Goal: Information Seeking & Learning: Learn about a topic

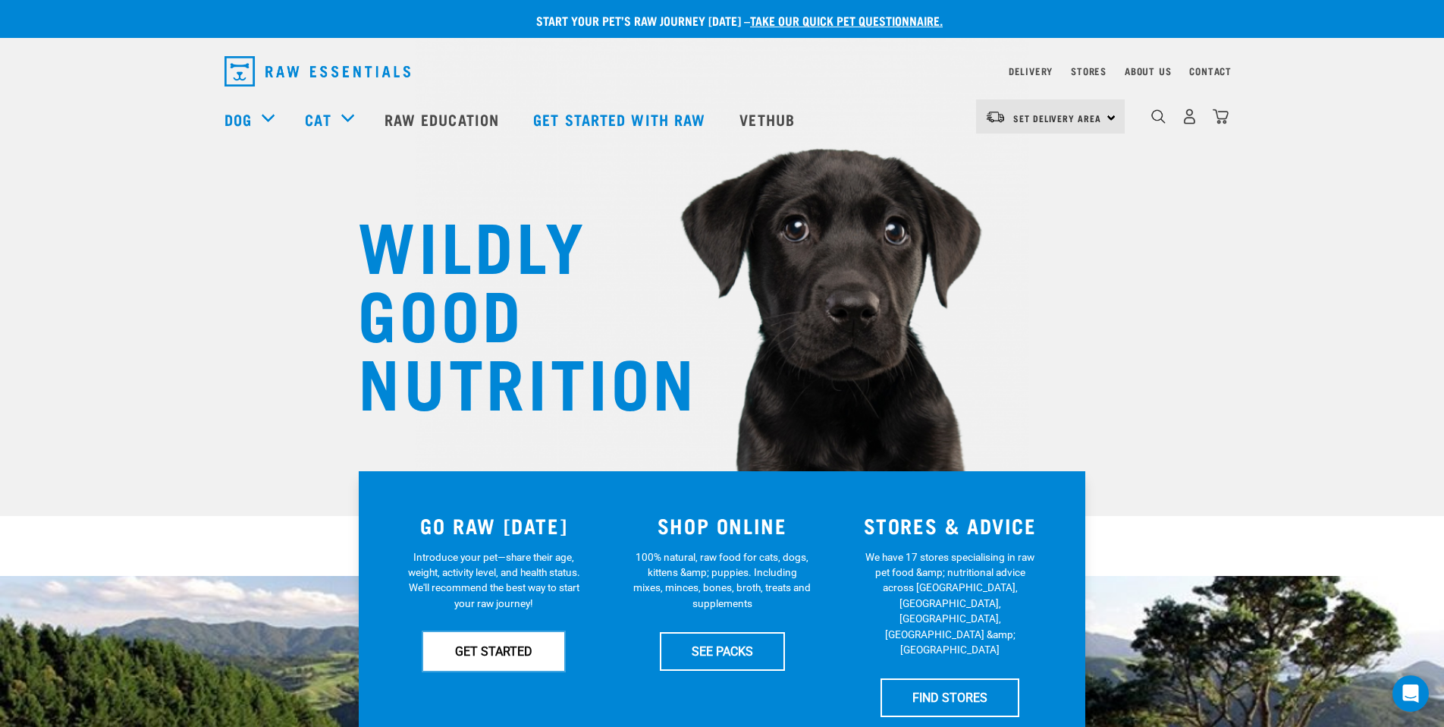
click at [472, 658] on link "GET STARTED" at bounding box center [493, 651] width 141 height 38
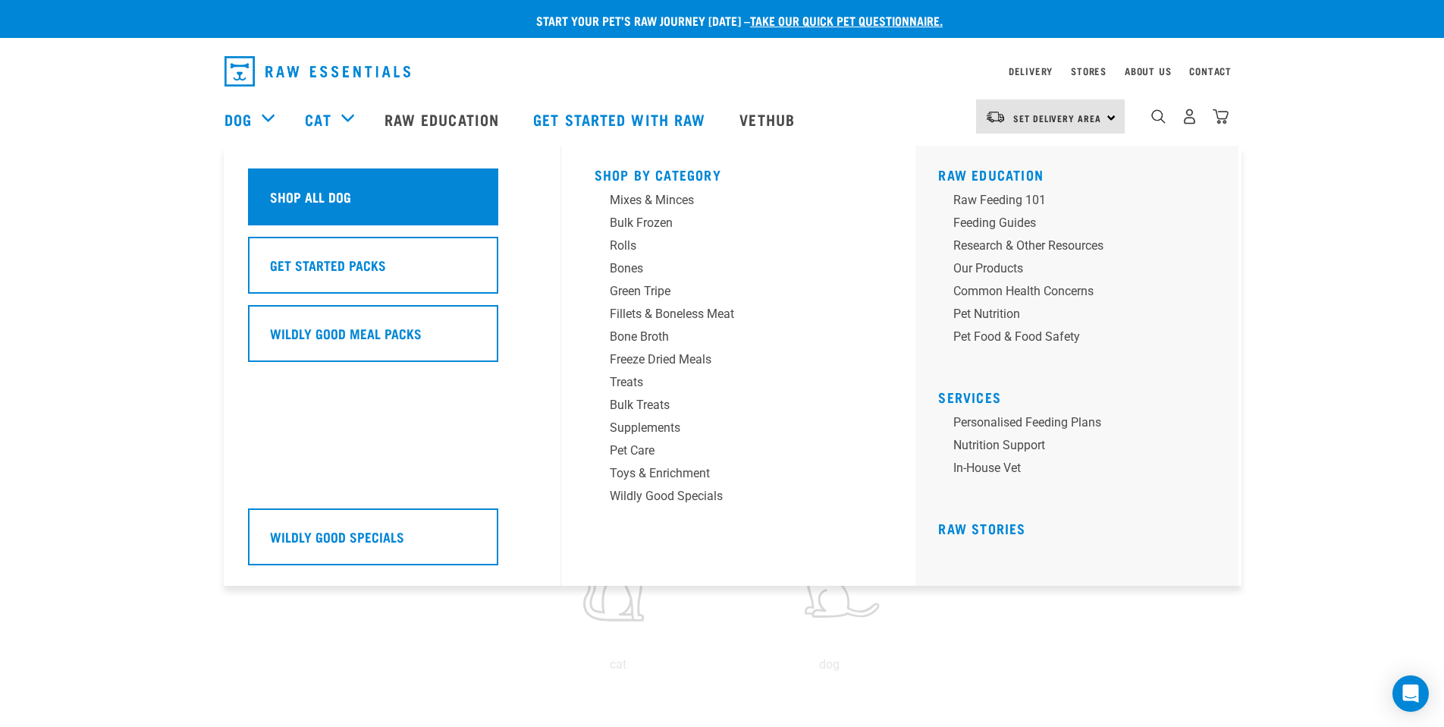
click at [357, 210] on div "Shop All Dog" at bounding box center [373, 196] width 250 height 57
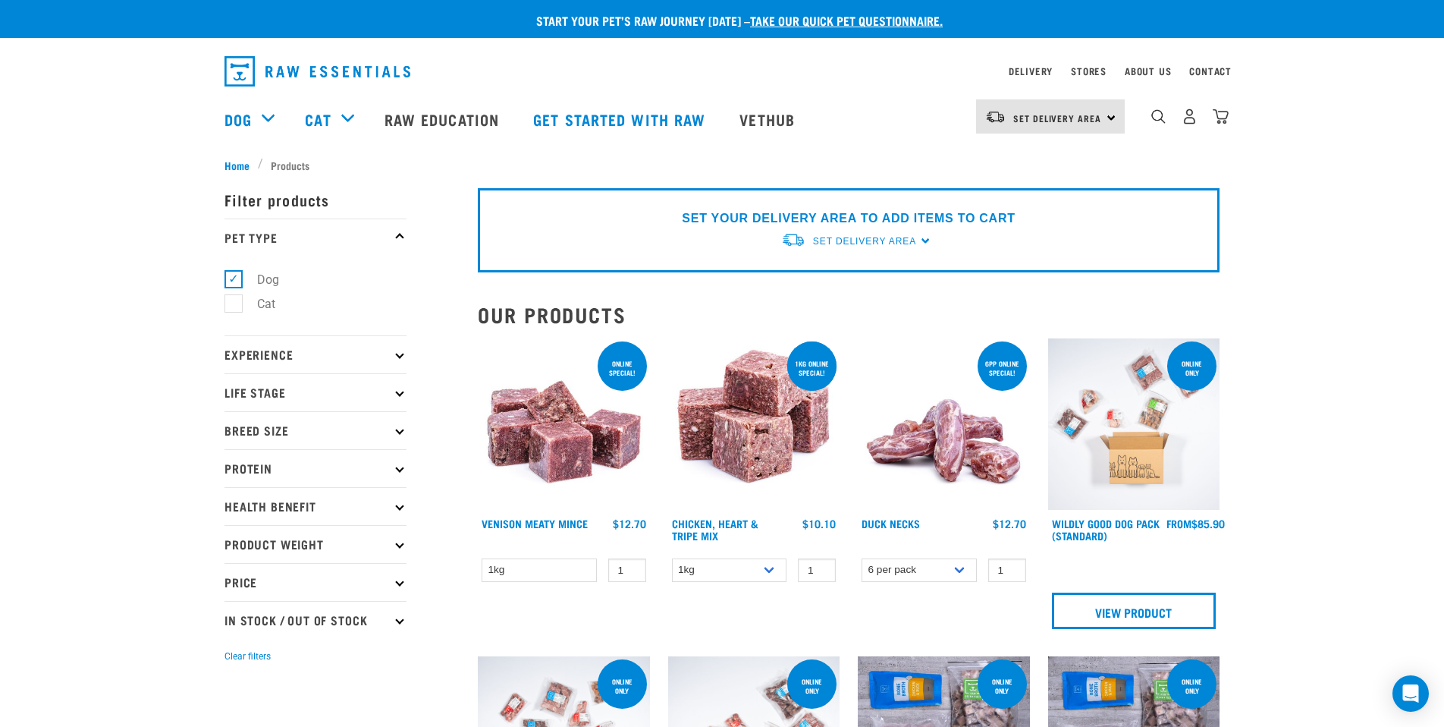
click at [372, 347] on p "Experience" at bounding box center [315, 354] width 182 height 38
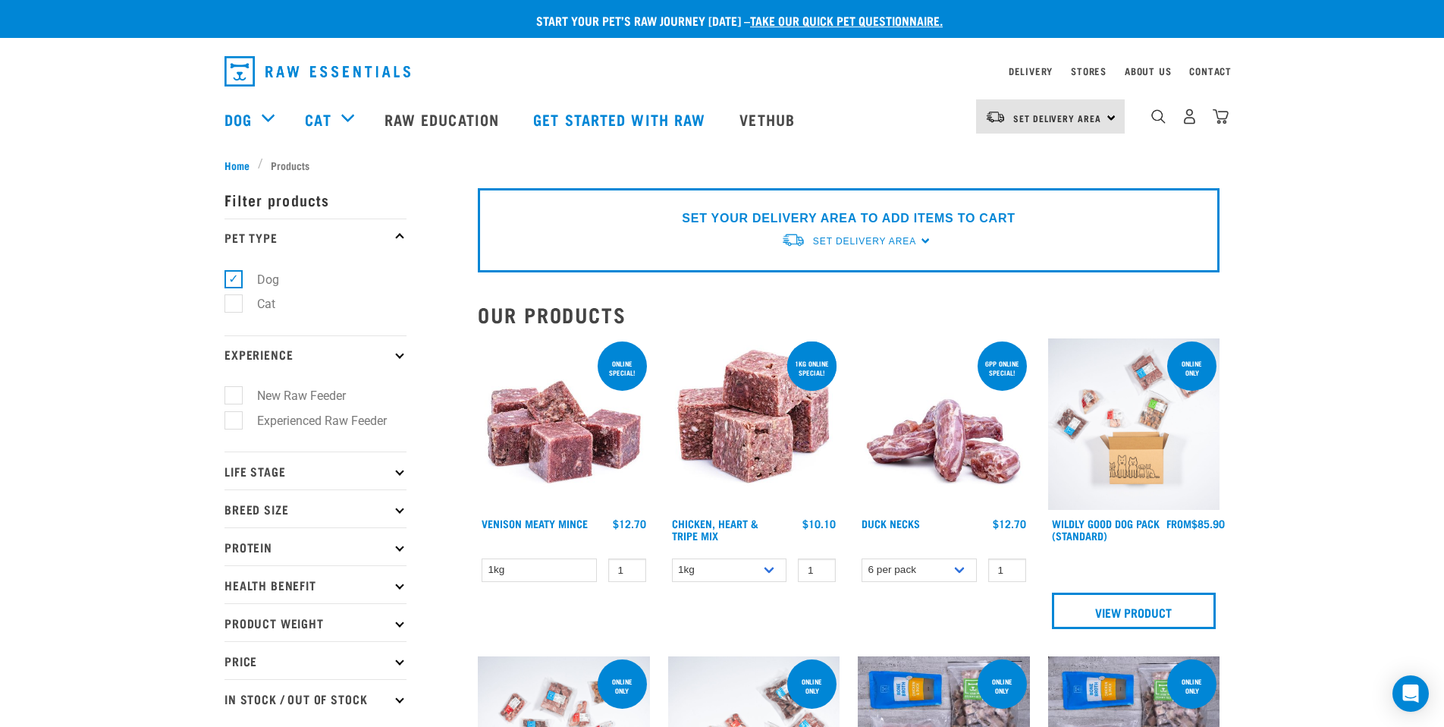
click at [287, 399] on label "New Raw Feeder" at bounding box center [292, 395] width 119 height 19
click at [234, 398] on input "New Raw Feeder" at bounding box center [229, 393] width 10 height 10
checkbox input "true"
click at [388, 357] on p "Experience" at bounding box center [315, 354] width 182 height 38
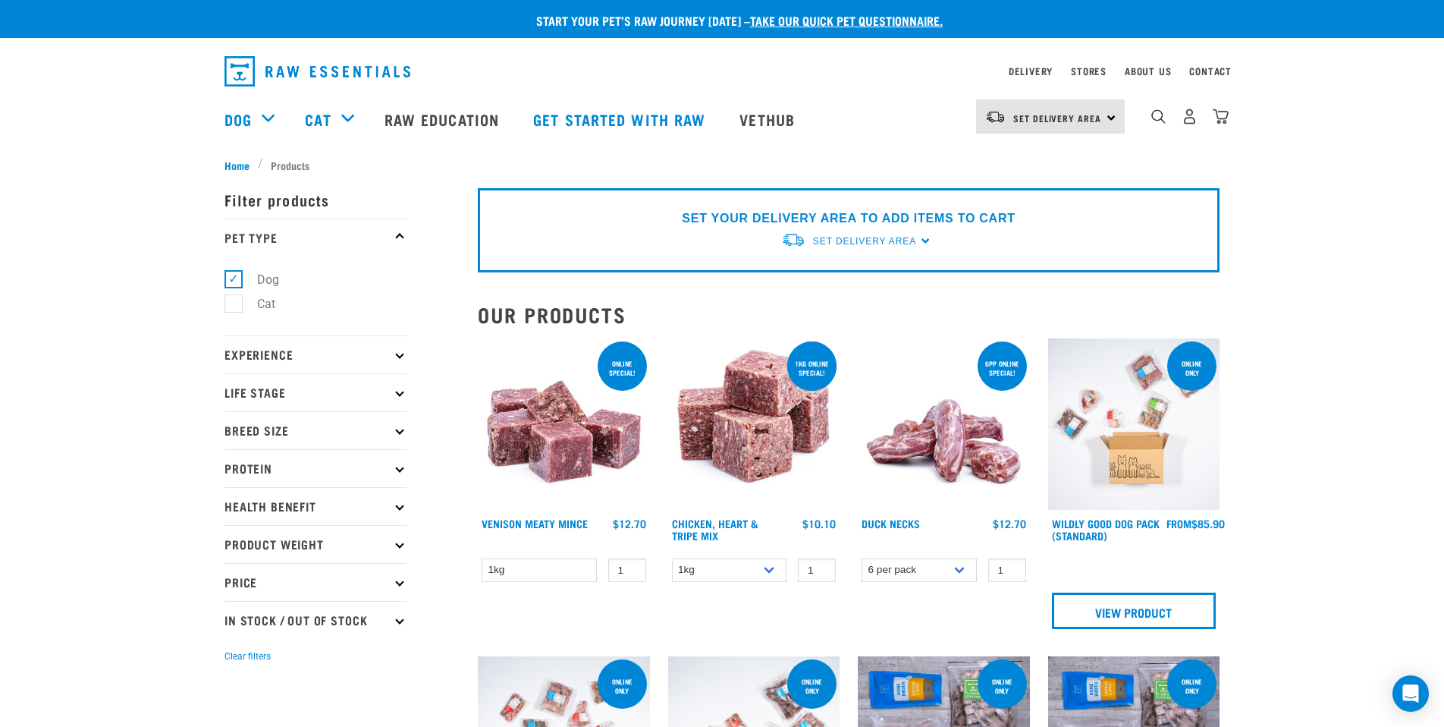
click at [344, 404] on p "Life Stage" at bounding box center [315, 392] width 182 height 38
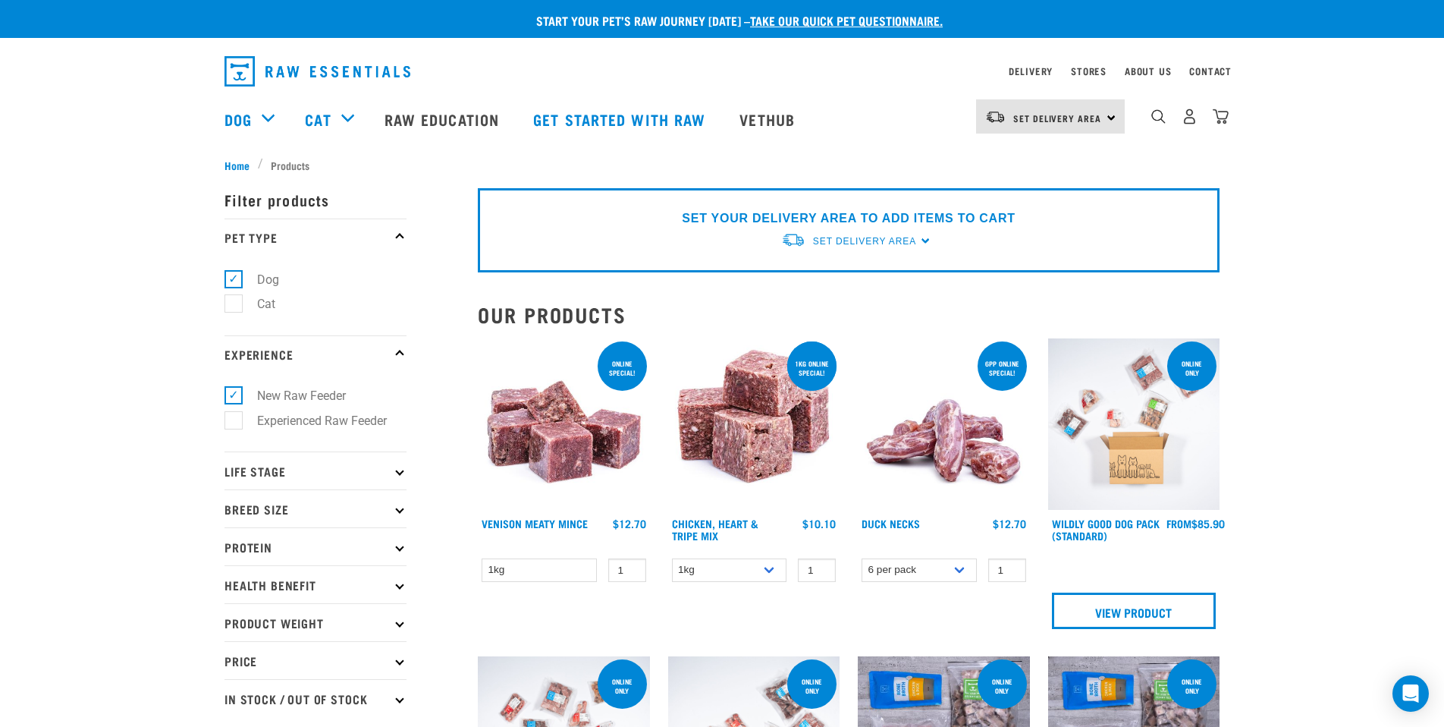
click at [330, 356] on p "Experience" at bounding box center [315, 354] width 182 height 38
click at [308, 347] on p "Experience" at bounding box center [315, 354] width 182 height 38
click at [318, 468] on p "Life Stage" at bounding box center [315, 470] width 182 height 38
click at [270, 585] on label "Adult Dog" at bounding box center [274, 586] width 83 height 19
click at [234, 585] on input "Adult Dog" at bounding box center [229, 584] width 10 height 10
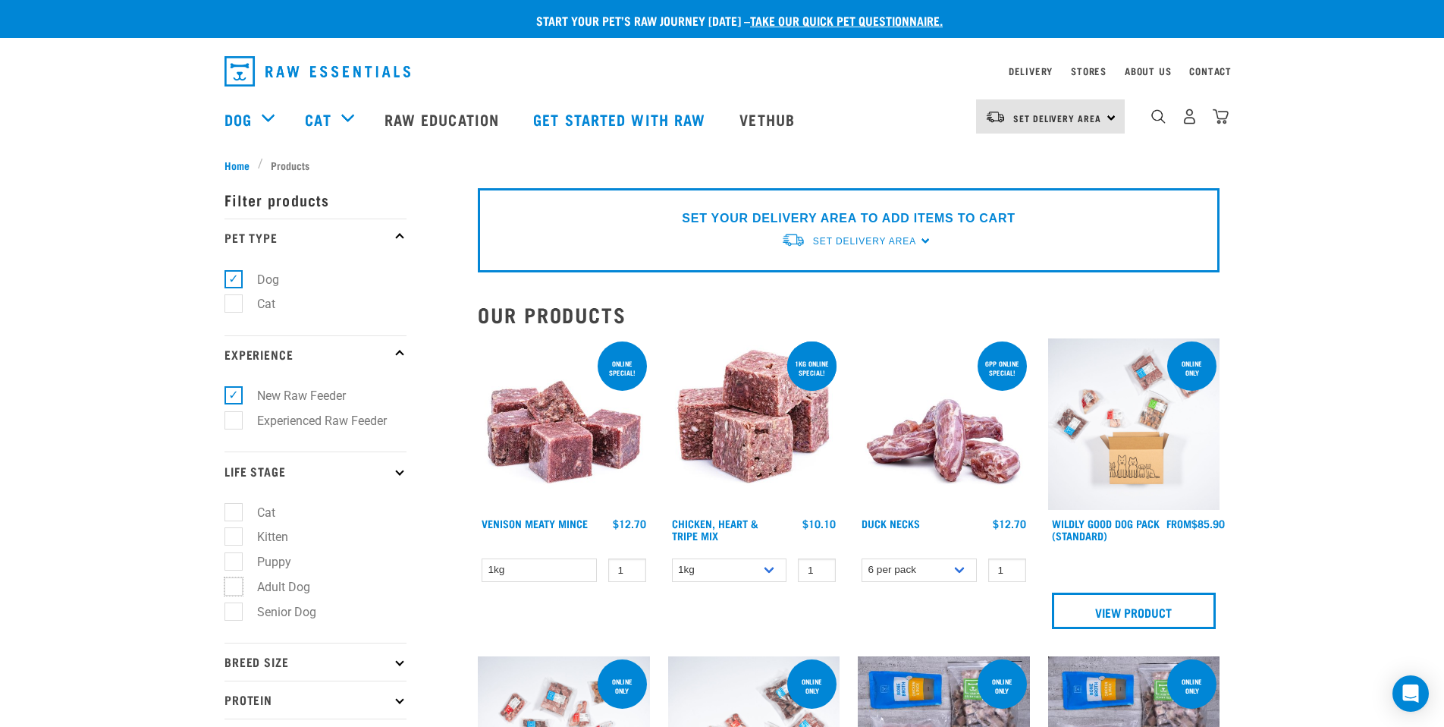
checkbox input "true"
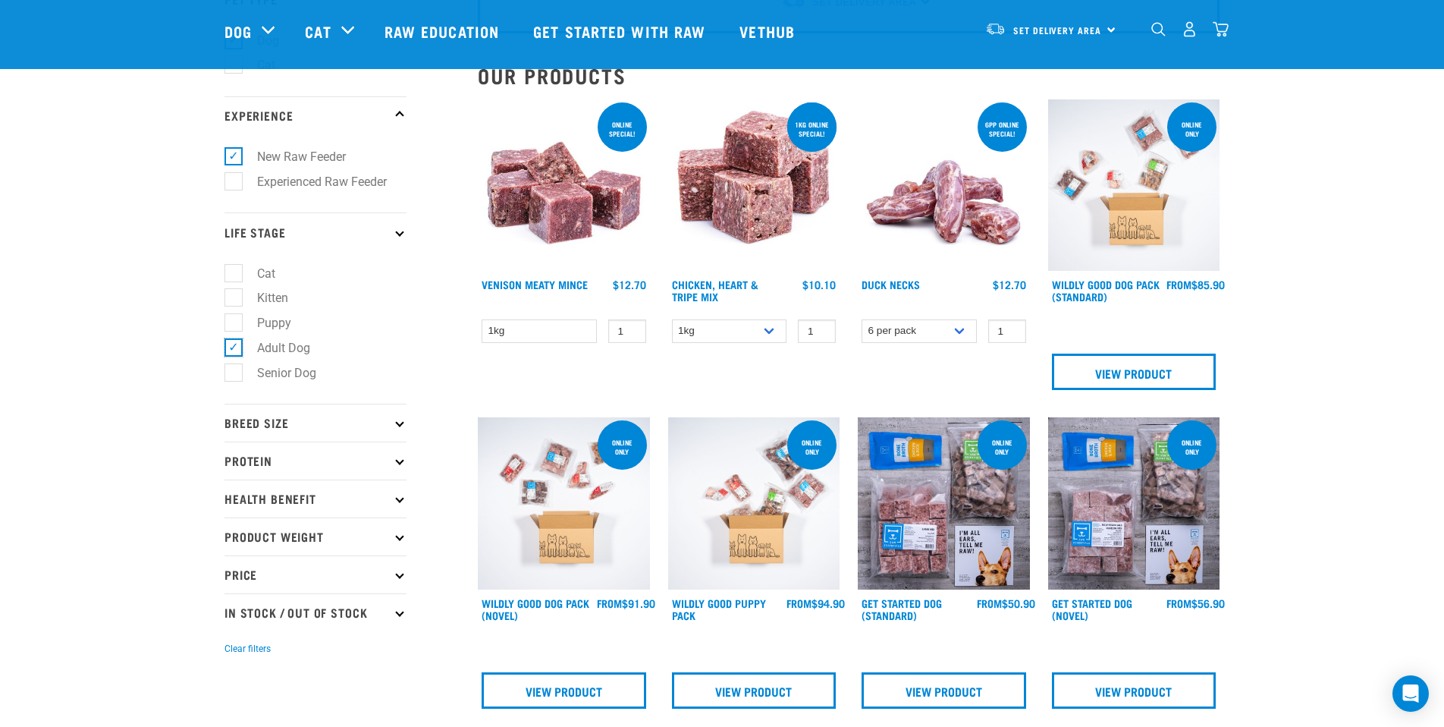
scroll to position [152, 0]
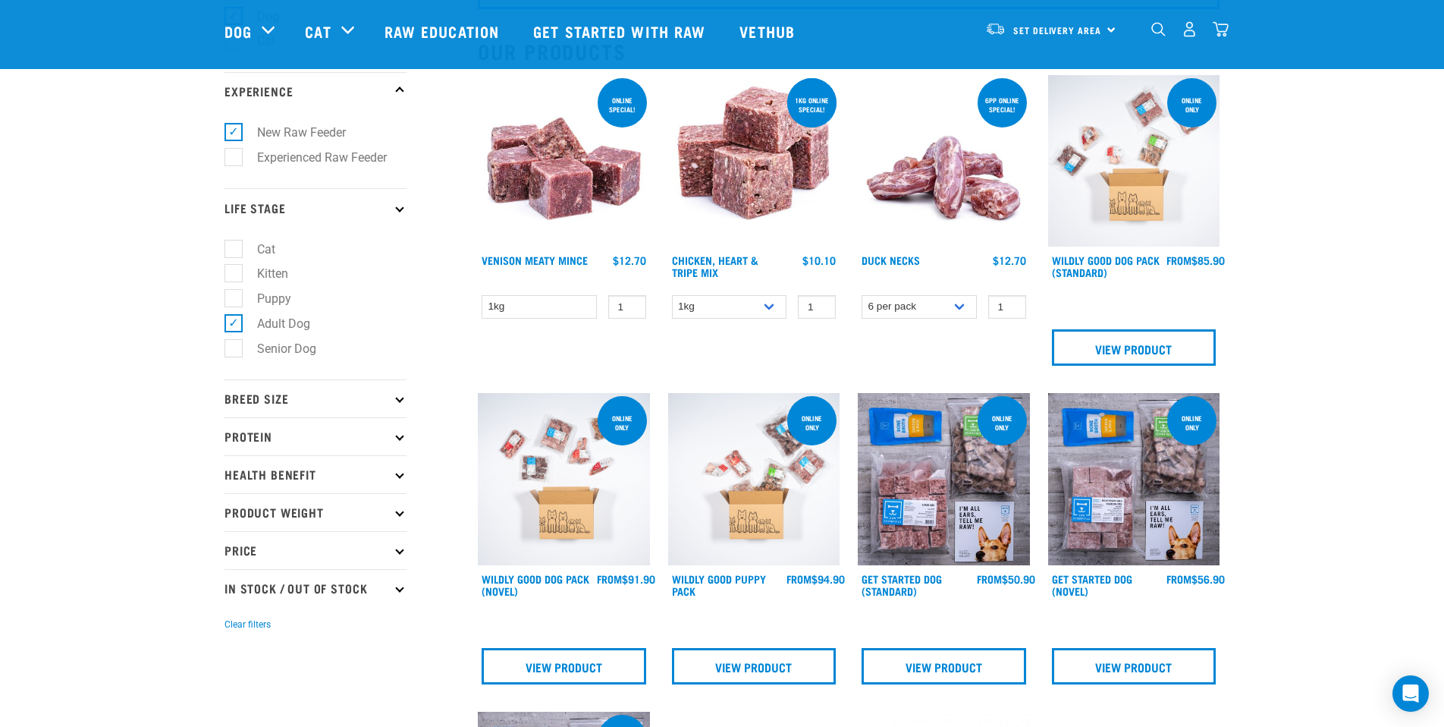
click at [296, 400] on p "Breed Size" at bounding box center [315, 398] width 182 height 38
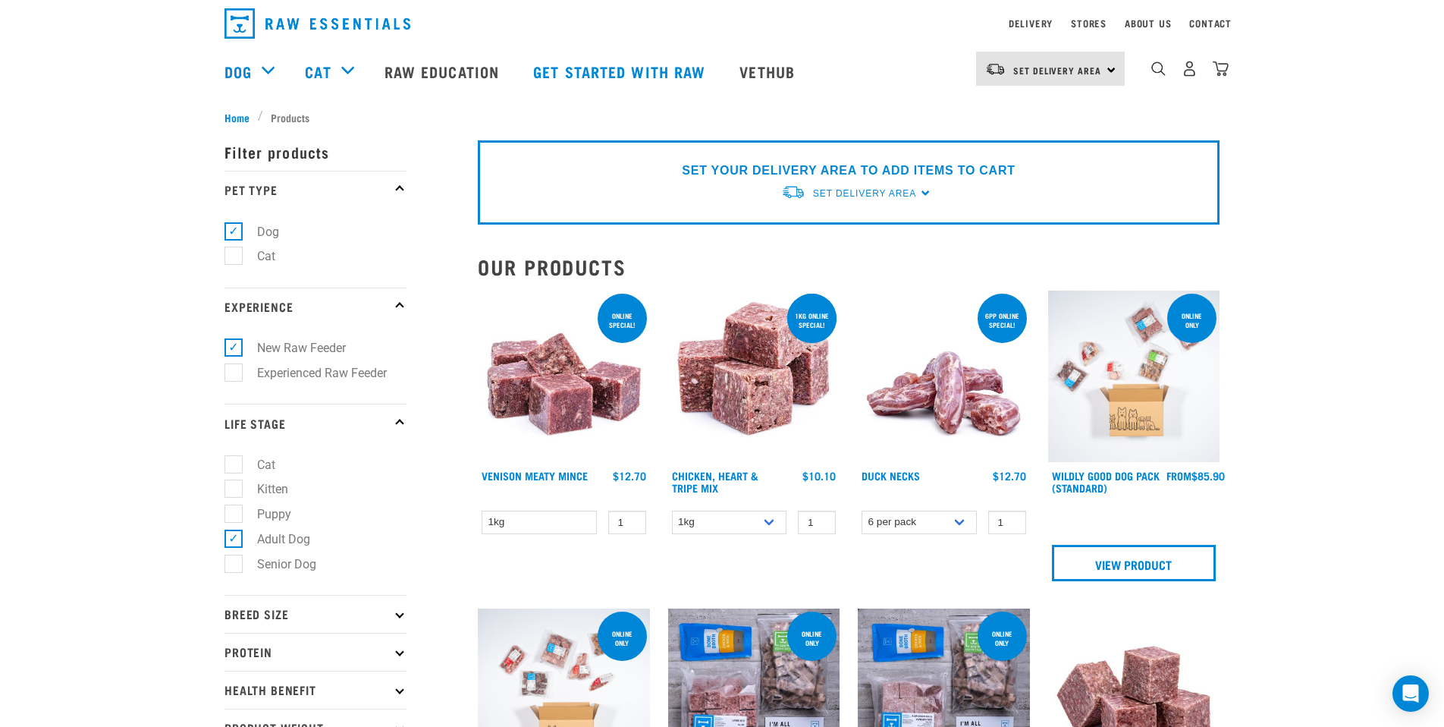
scroll to position [228, 0]
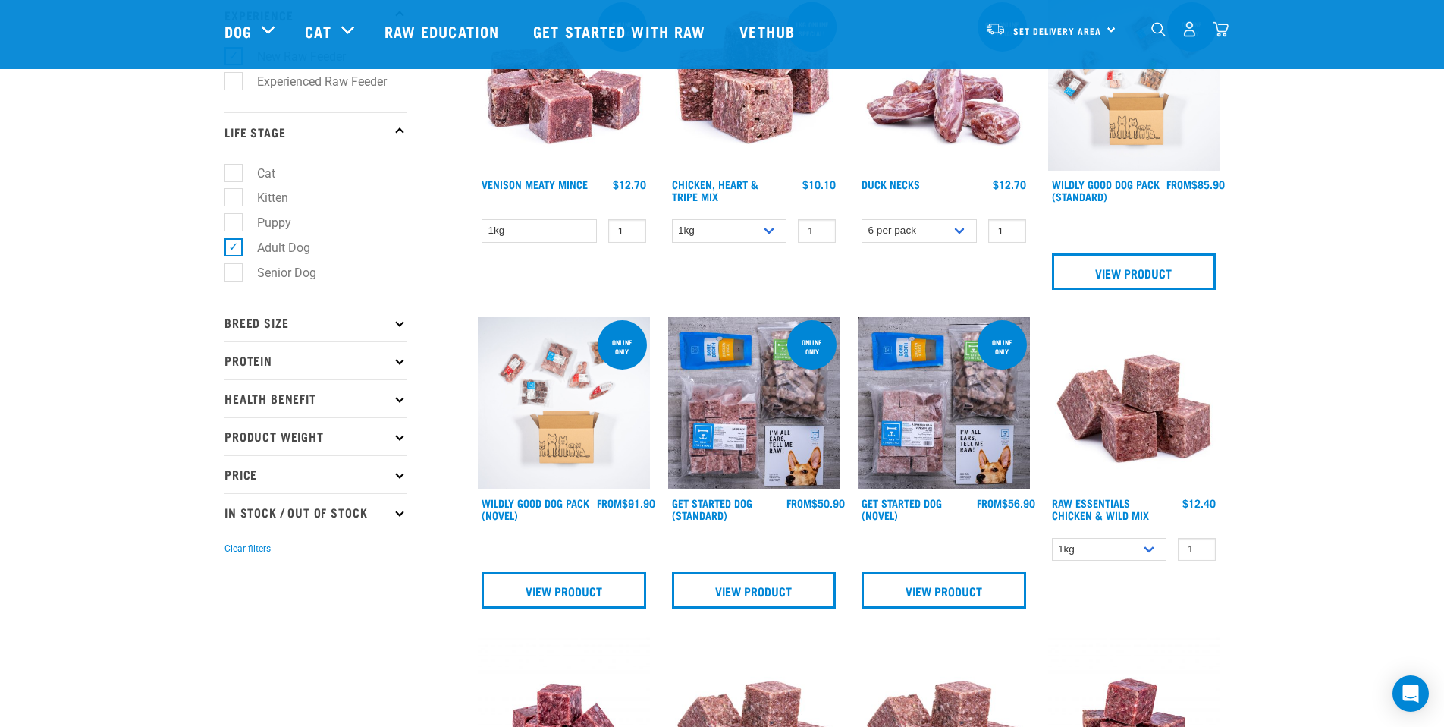
click at [290, 325] on p "Breed Size" at bounding box center [315, 322] width 182 height 38
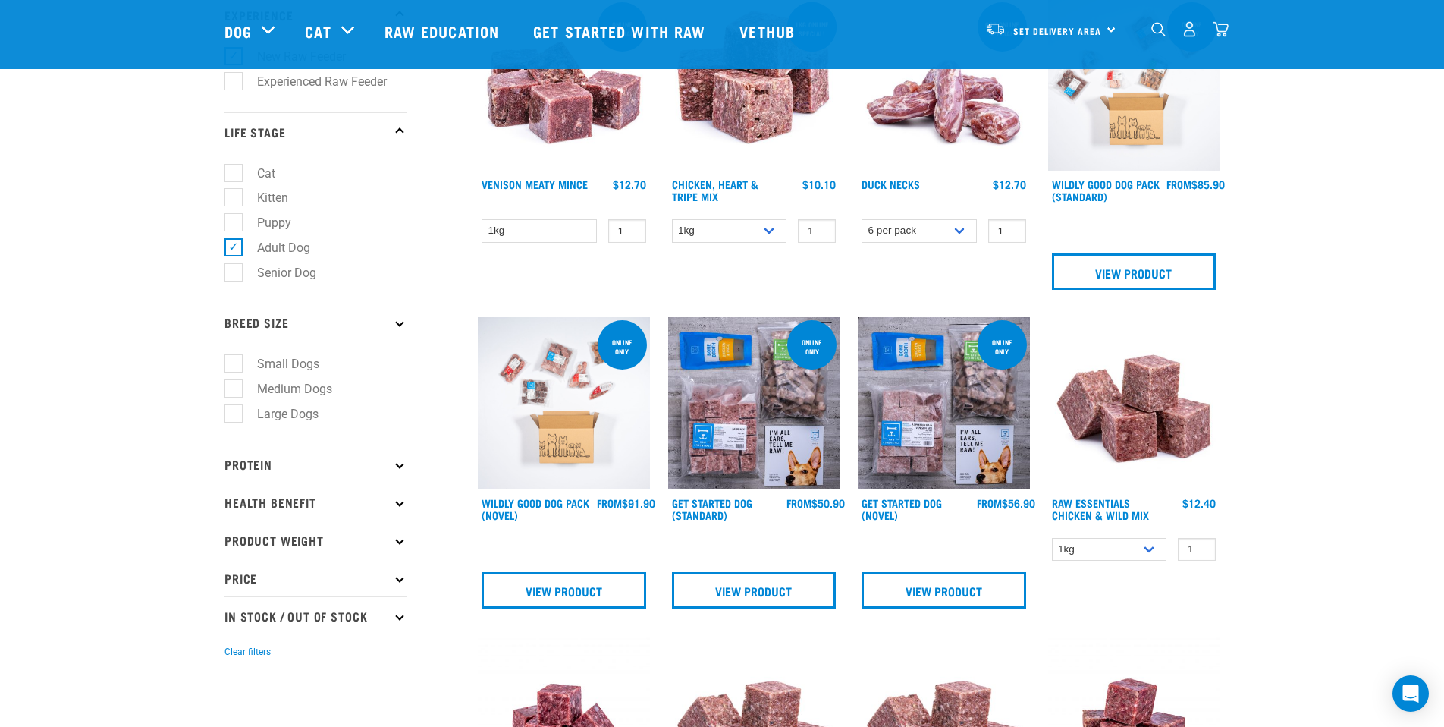
click at [283, 365] on label "Small Dogs" at bounding box center [279, 363] width 93 height 19
click at [234, 365] on input "Small Dogs" at bounding box center [229, 361] width 10 height 10
checkbox input "true"
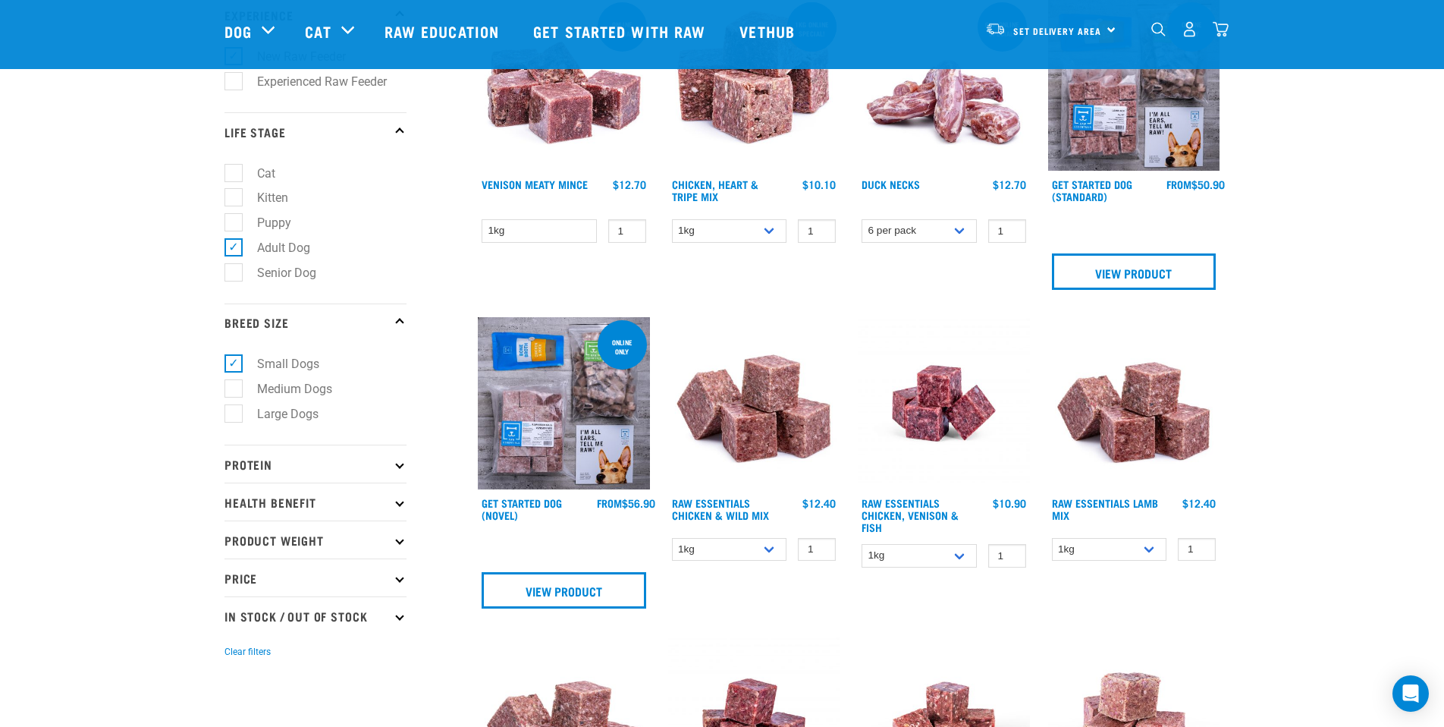
click at [298, 461] on p "Protein" at bounding box center [315, 463] width 182 height 38
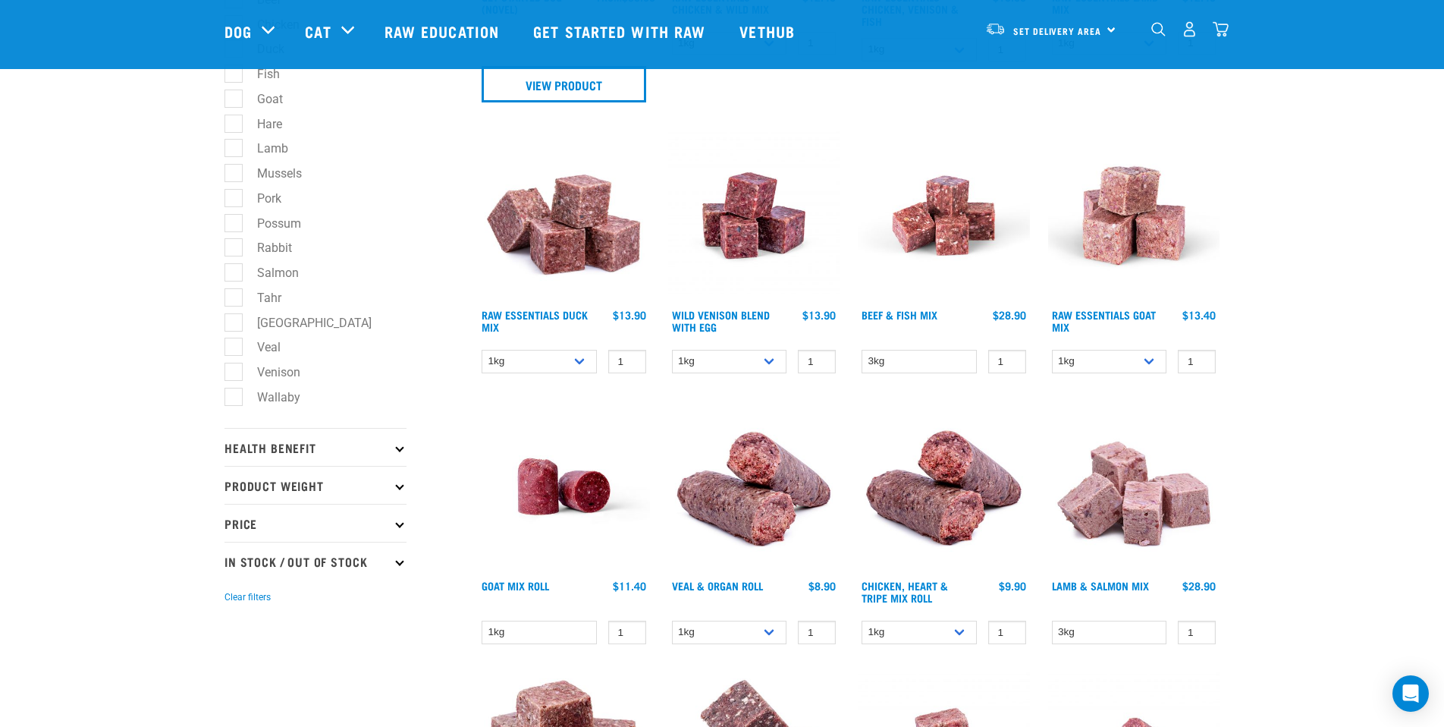
scroll to position [758, 0]
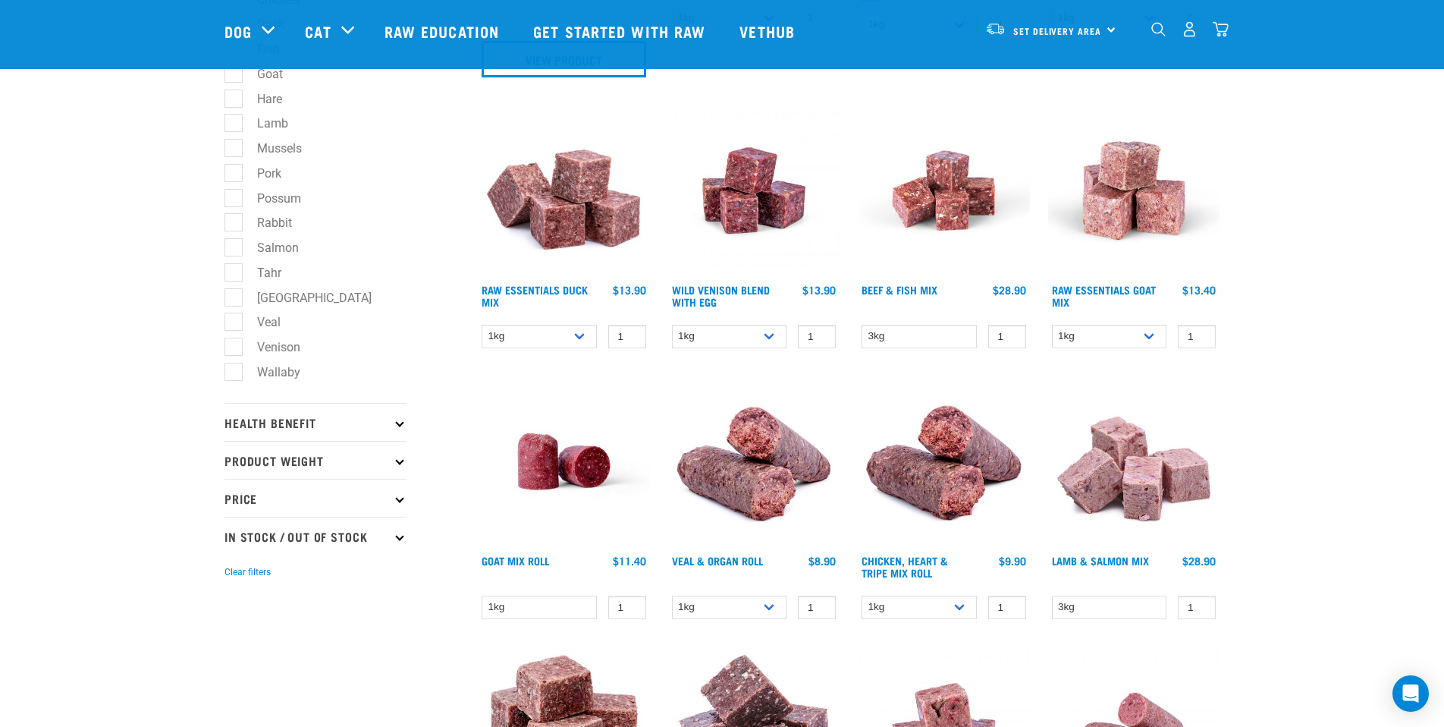
click at [301, 428] on p "Health Benefit" at bounding box center [315, 422] width 182 height 38
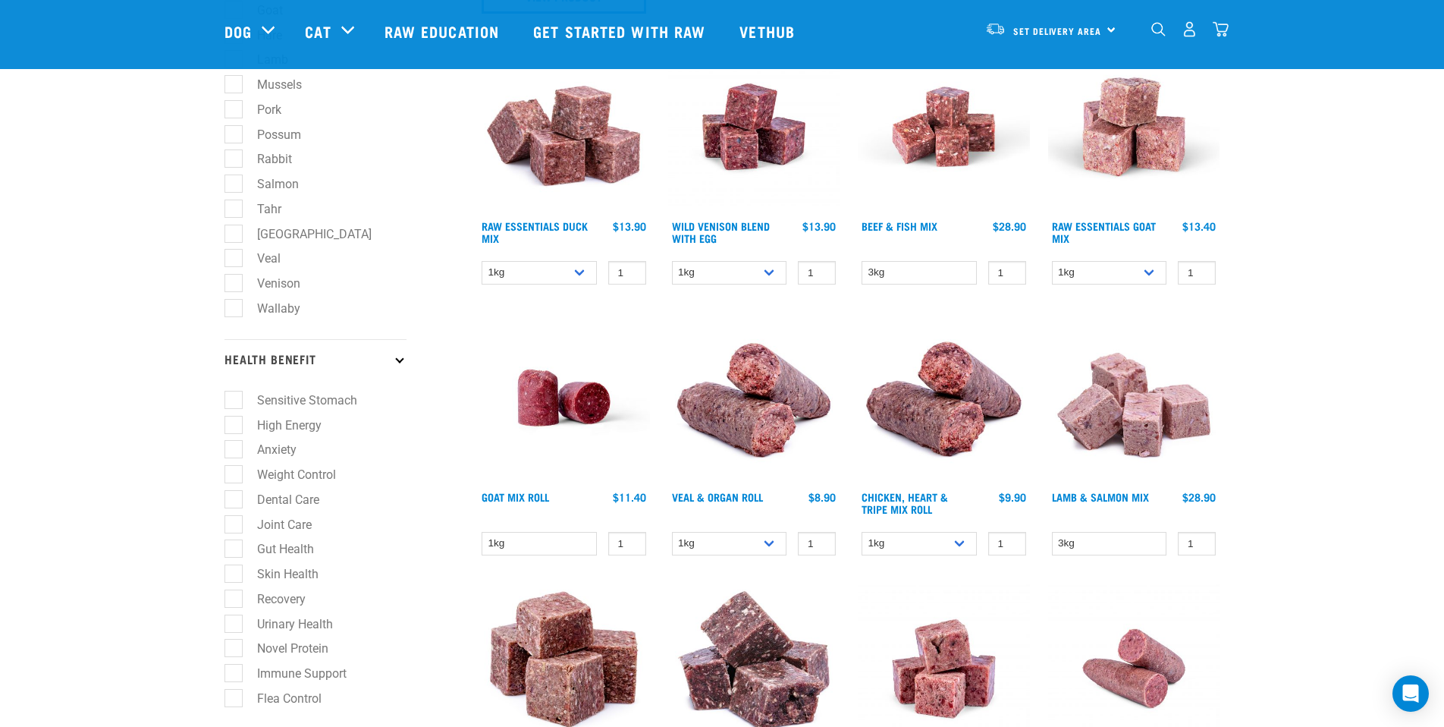
scroll to position [910, 0]
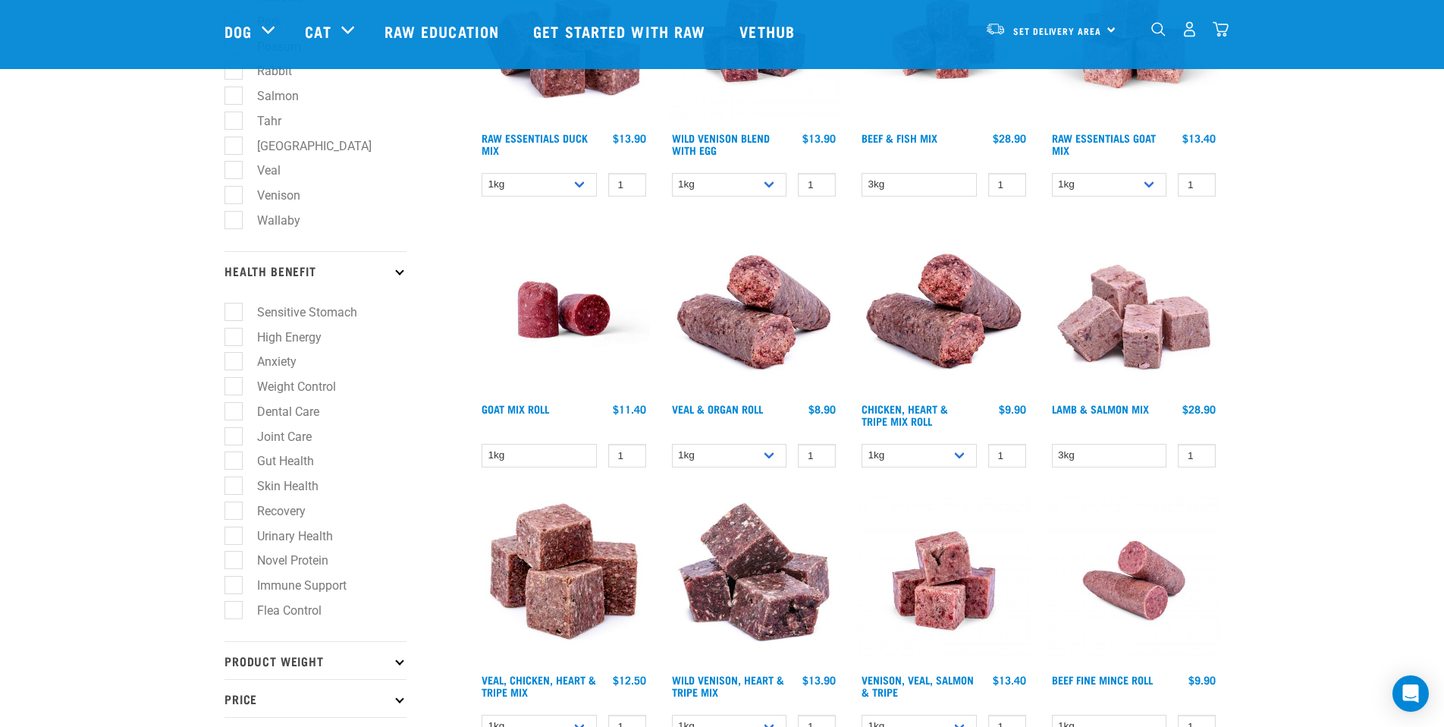
click at [281, 494] on label "Skin Health" at bounding box center [279, 485] width 92 height 19
click at [234, 488] on input "Skin Health" at bounding box center [229, 484] width 10 height 10
checkbox input "true"
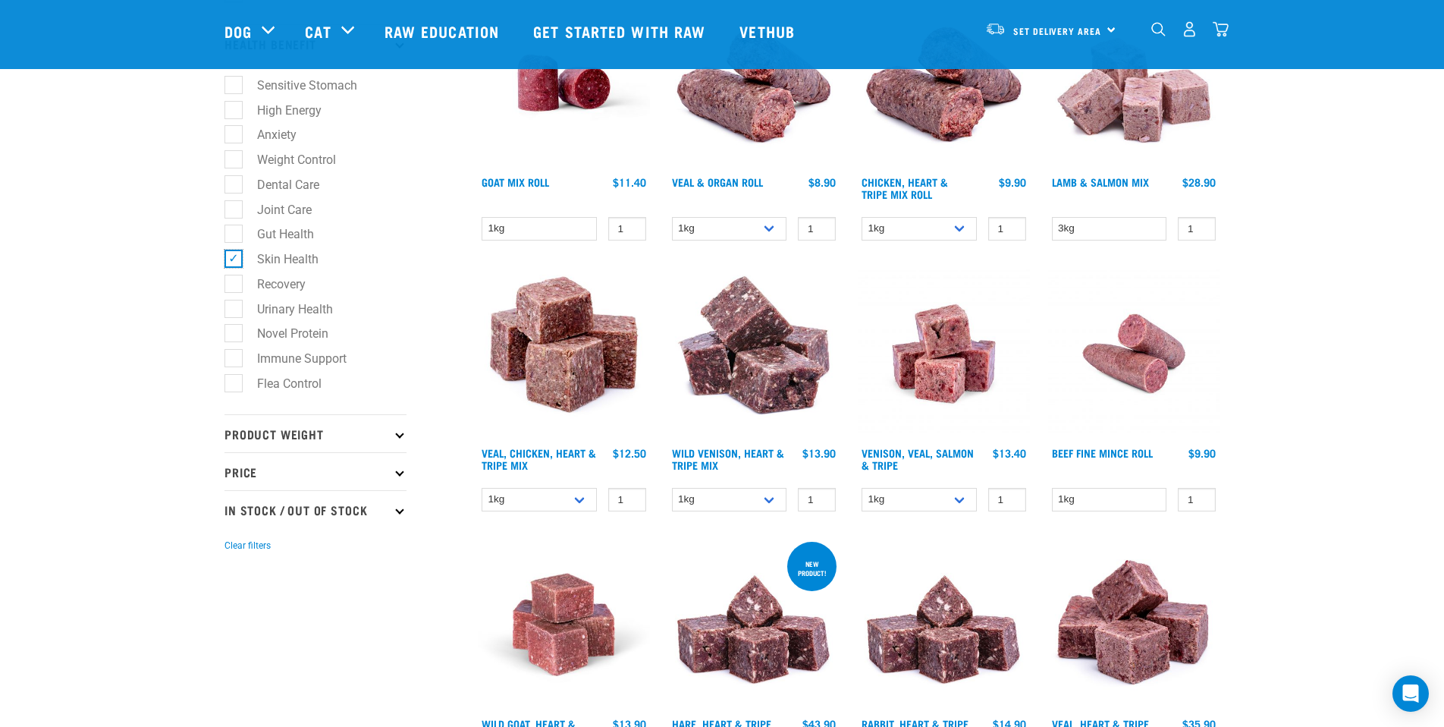
scroll to position [1138, 0]
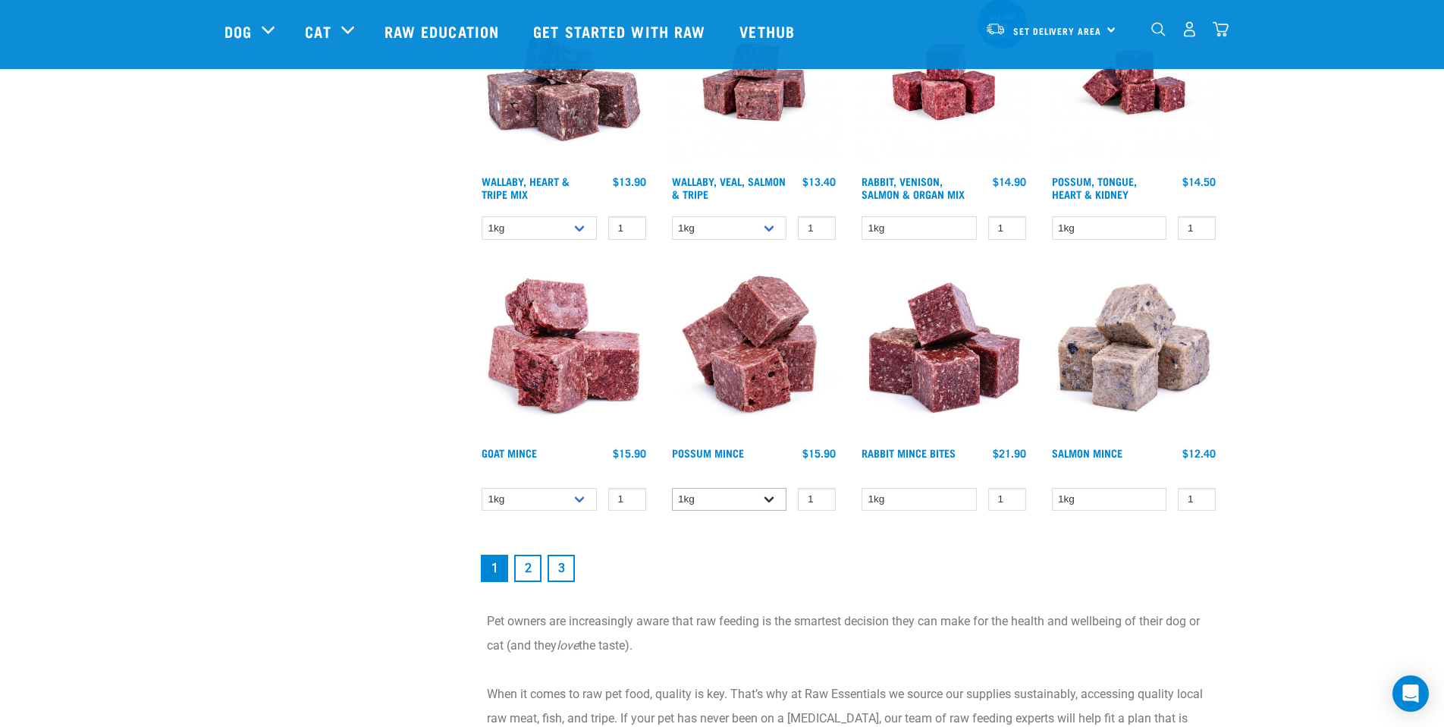
scroll to position [1896, 0]
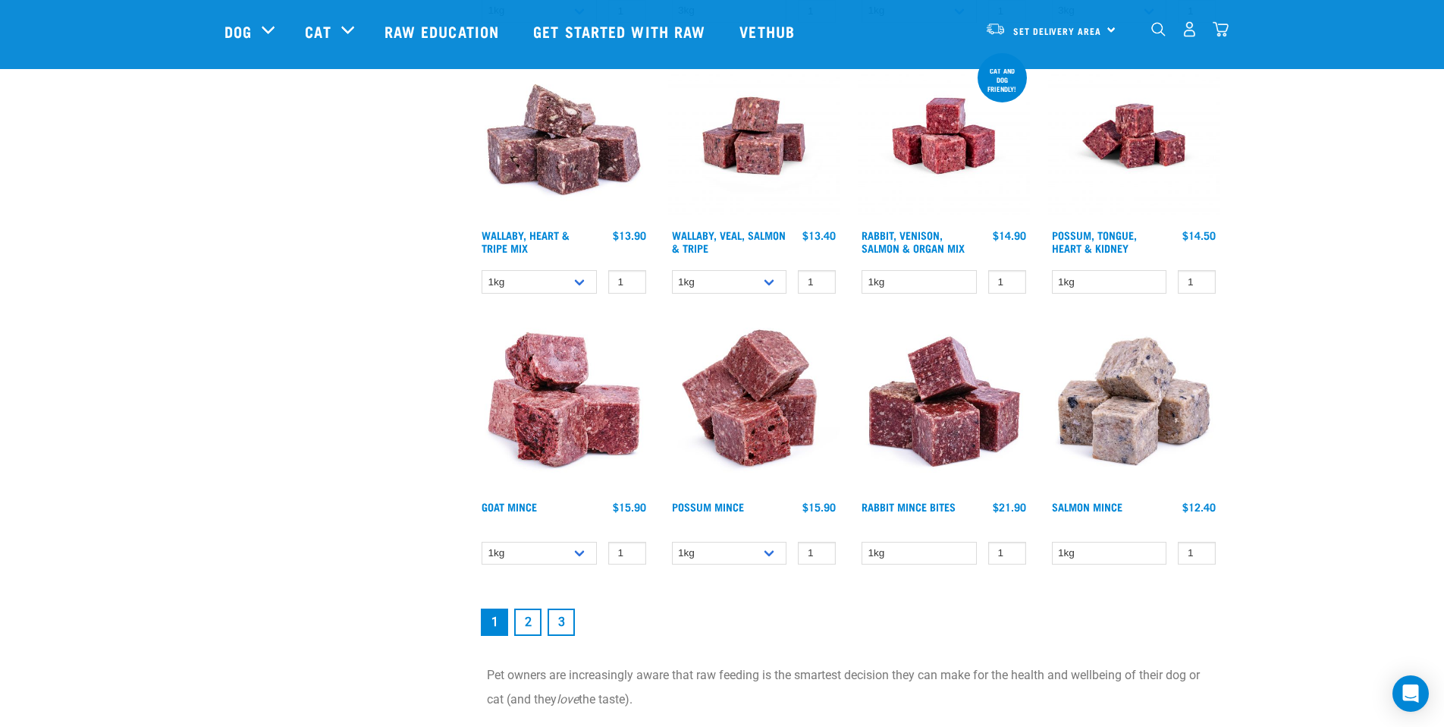
click at [532, 624] on link "2" at bounding box center [527, 621] width 27 height 27
drag, startPoint x: 532, startPoint y: 624, endPoint x: 809, endPoint y: 610, distance: 277.2
click at [809, 610] on nav "1 2 3" at bounding box center [849, 621] width 742 height 33
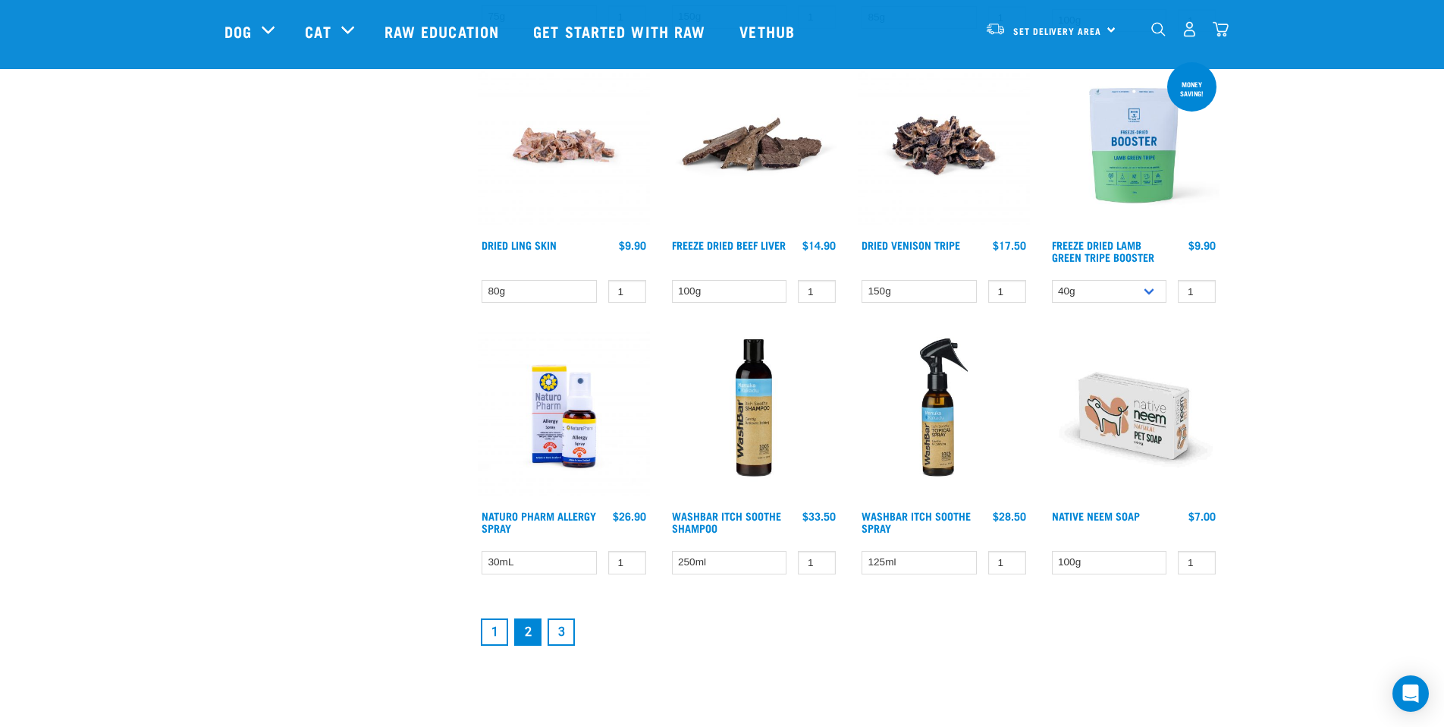
scroll to position [1896, 0]
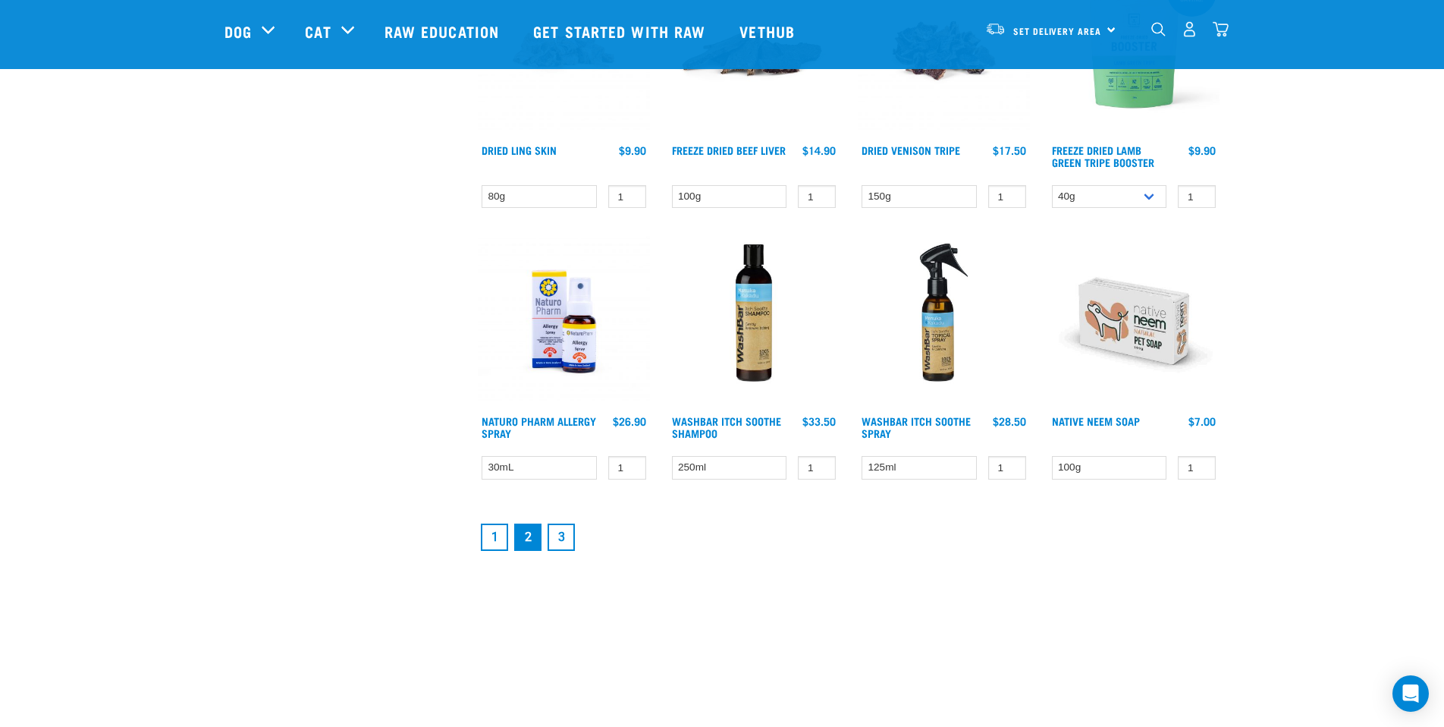
click at [560, 532] on link "3" at bounding box center [561, 536] width 27 height 27
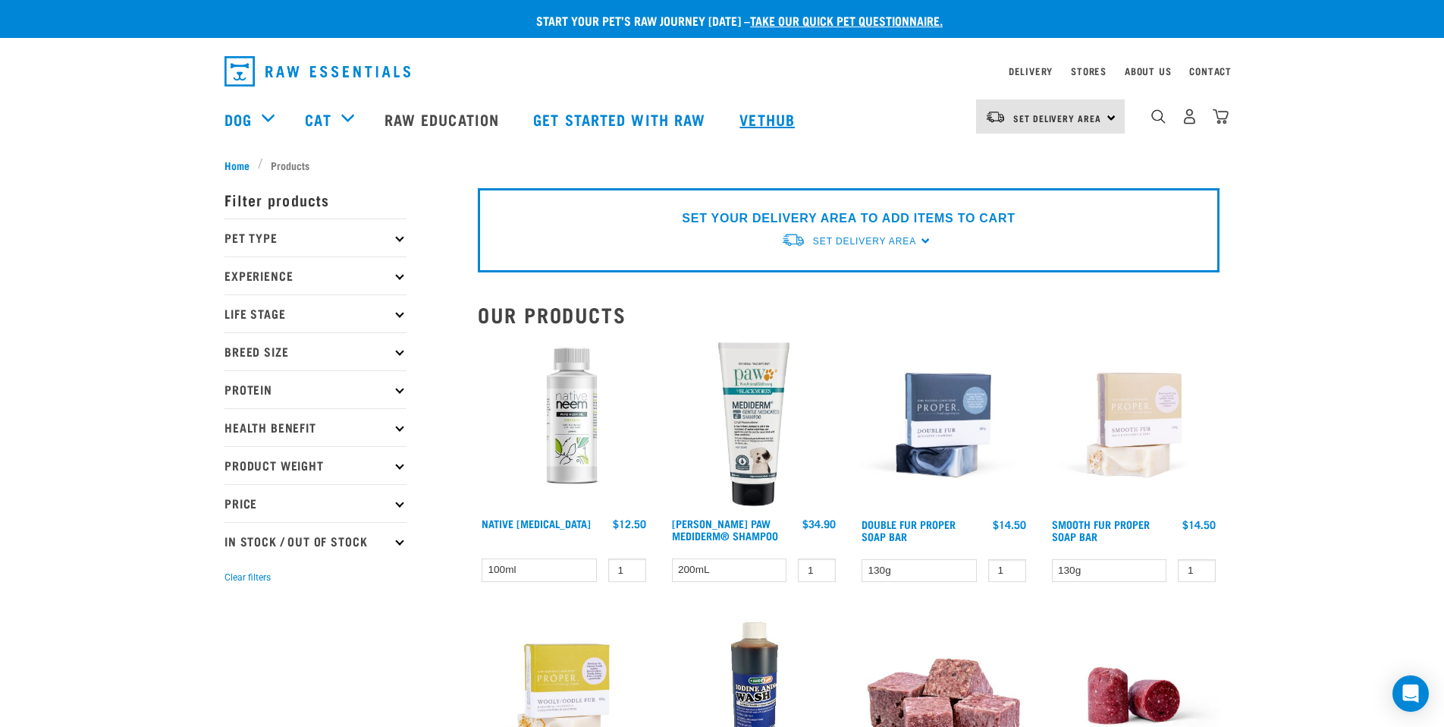
click at [756, 126] on link "Vethub" at bounding box center [768, 119] width 89 height 61
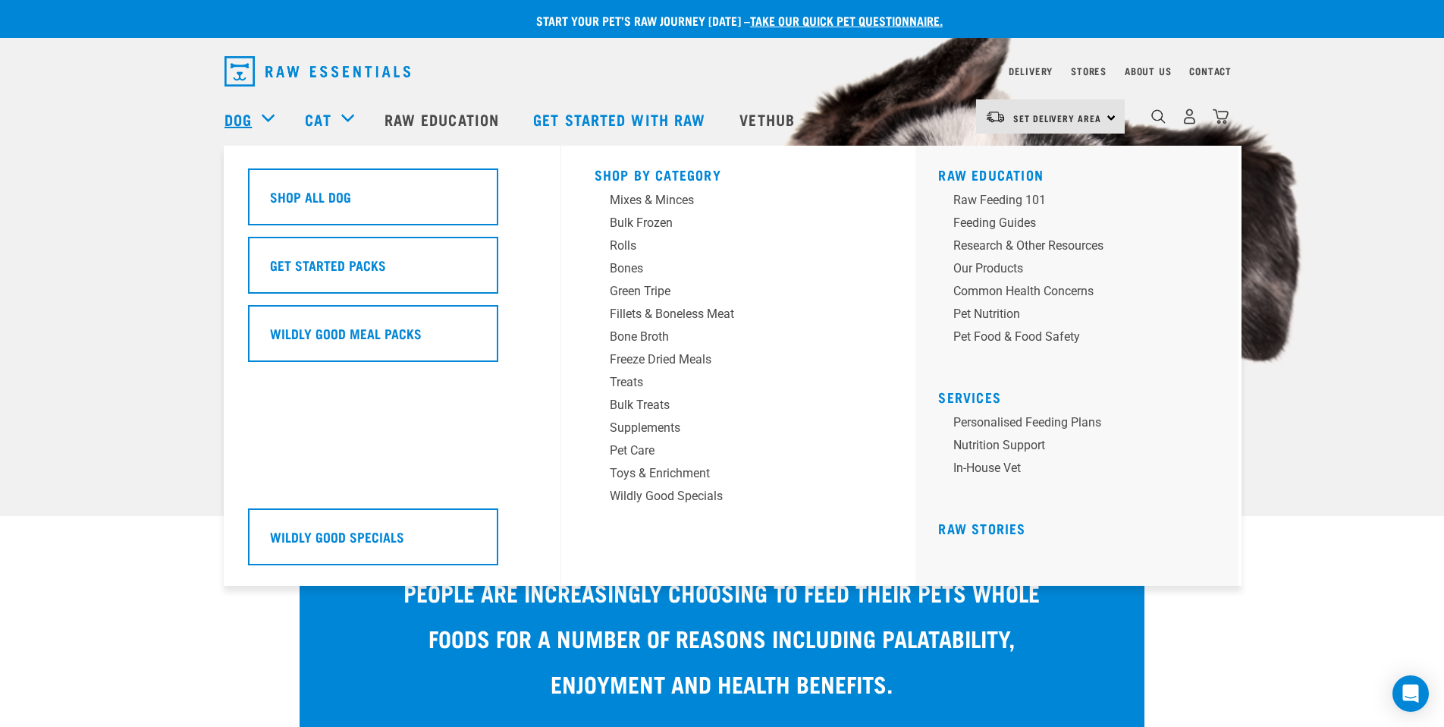
click at [252, 125] on link "Dog" at bounding box center [237, 119] width 27 height 23
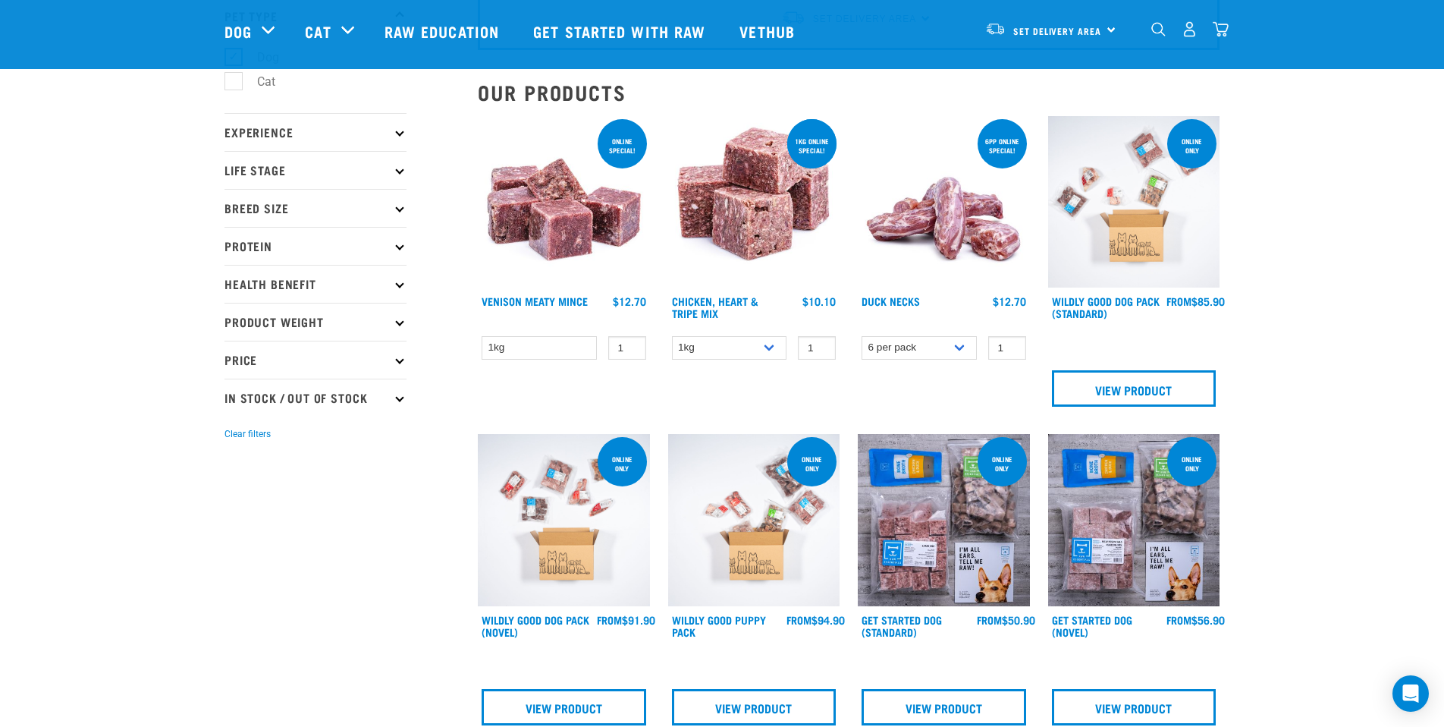
scroll to position [303, 0]
